Goal: Task Accomplishment & Management: Use online tool/utility

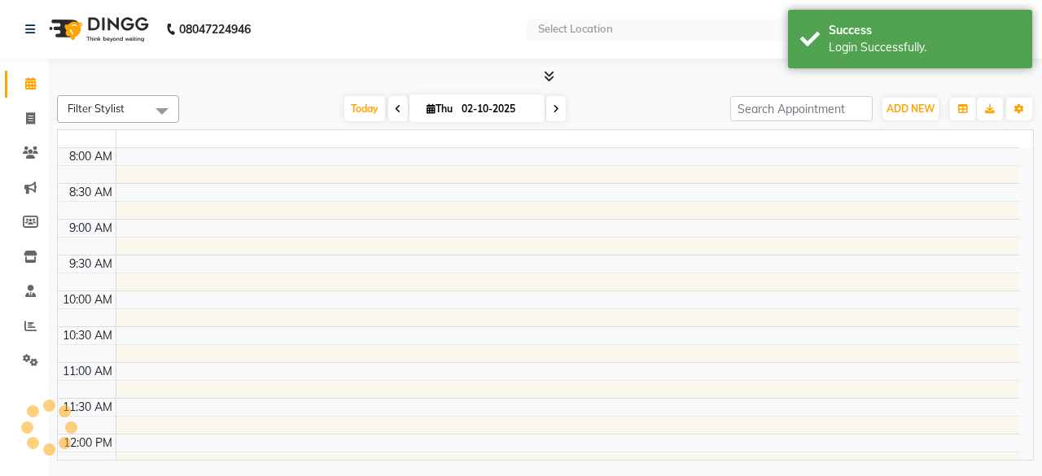
select select "en"
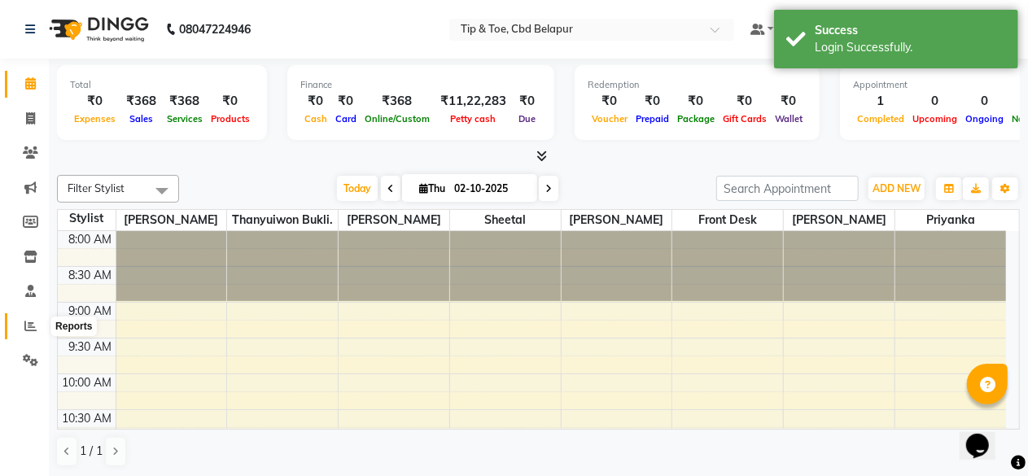
click at [26, 326] on icon at bounding box center [30, 326] width 12 height 12
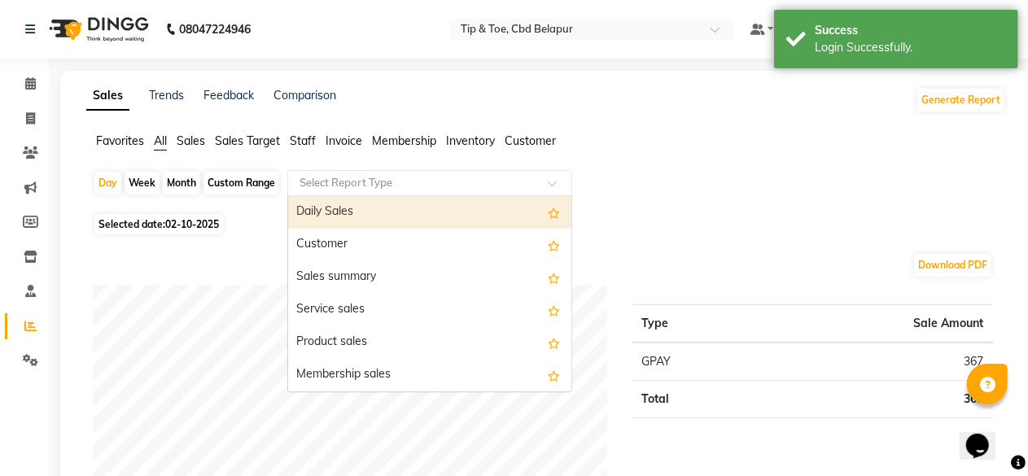
click at [352, 181] on input "text" at bounding box center [413, 183] width 234 height 16
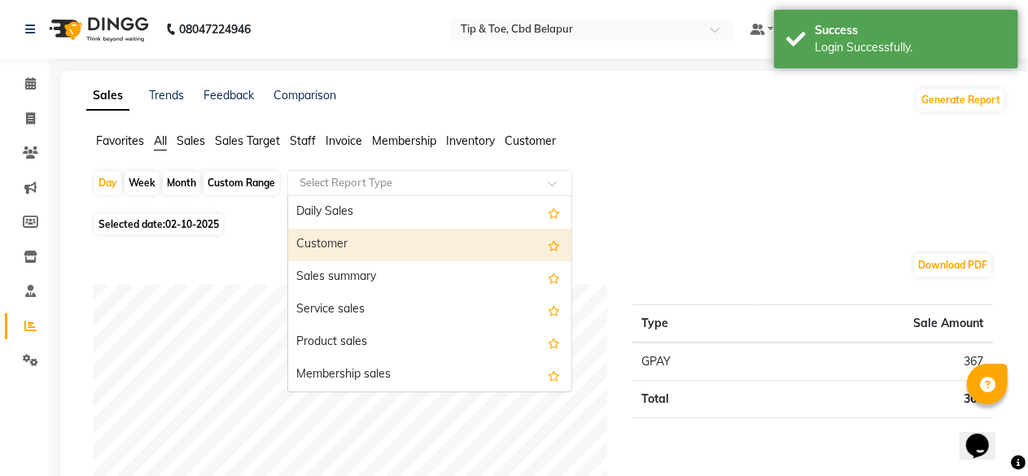
click at [340, 244] on div "Customer" at bounding box center [429, 245] width 283 height 33
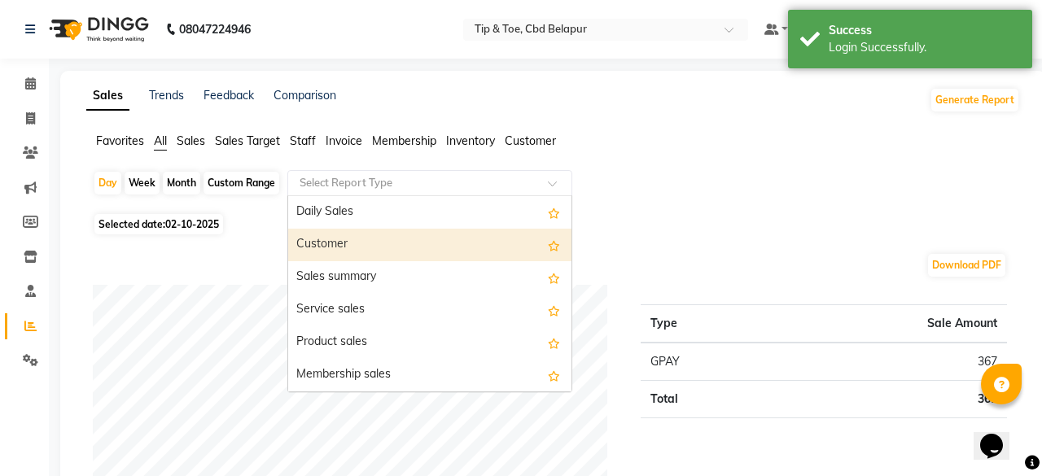
select select "full_report"
select select "pdf"
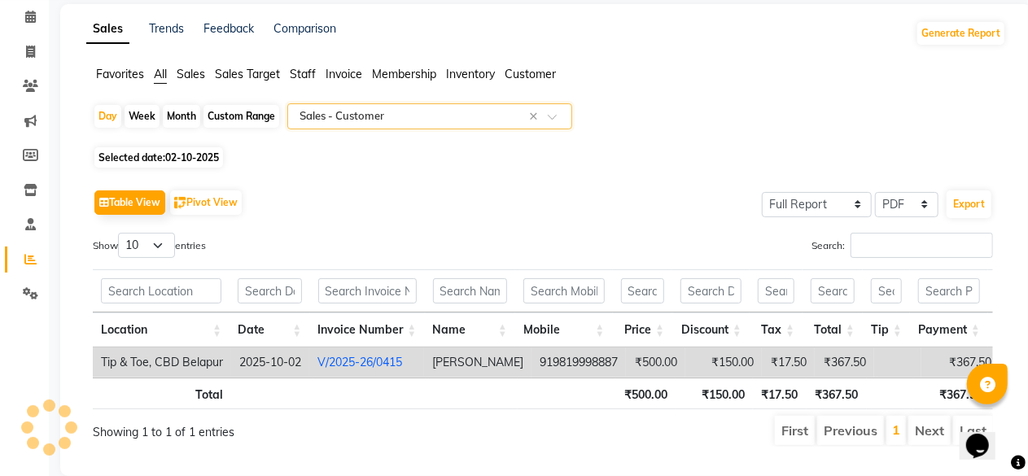
scroll to position [98, 0]
